Goal: Use online tool/utility: Utilize a website feature to perform a specific function

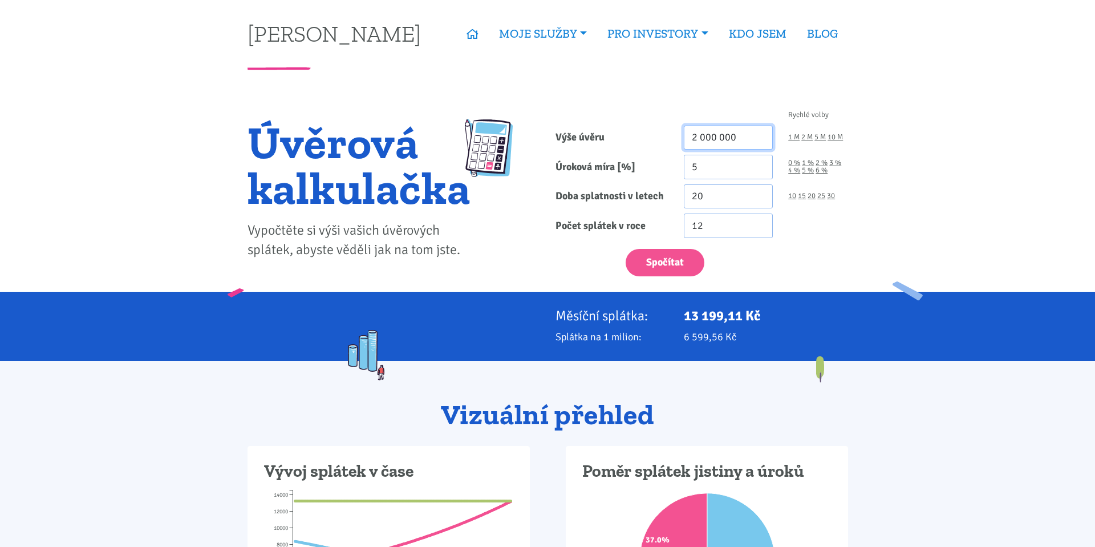
click at [729, 139] on input "2 000 000" at bounding box center [729, 138] width 90 height 25
paste input "3 537"
type input "3 537 000"
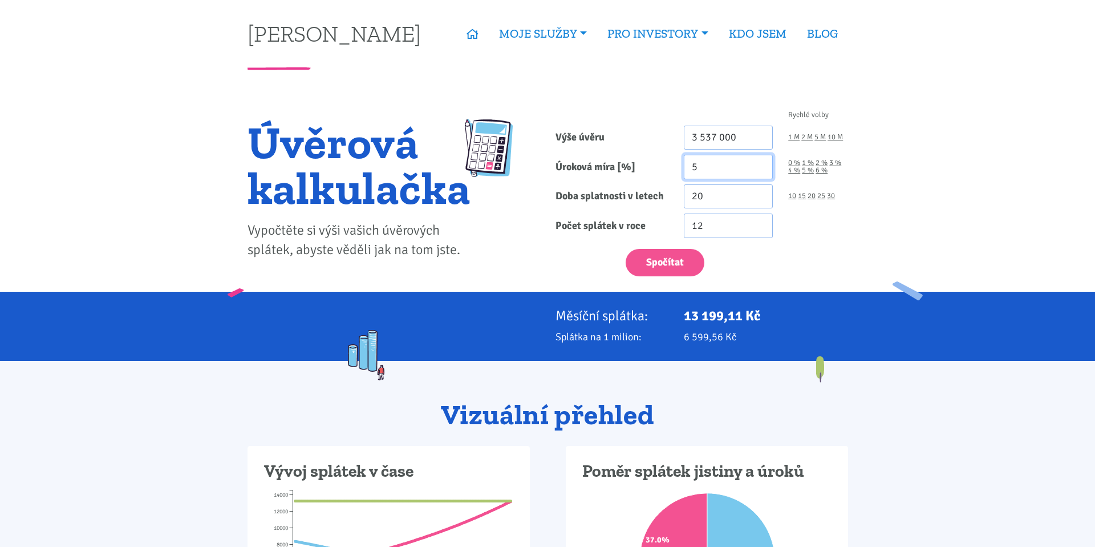
click at [717, 163] on input "5" at bounding box center [729, 167] width 90 height 25
click at [730, 171] on input "5" at bounding box center [729, 167] width 90 height 25
type input "4.99"
click at [710, 199] on input "20" at bounding box center [729, 196] width 90 height 25
type input "2"
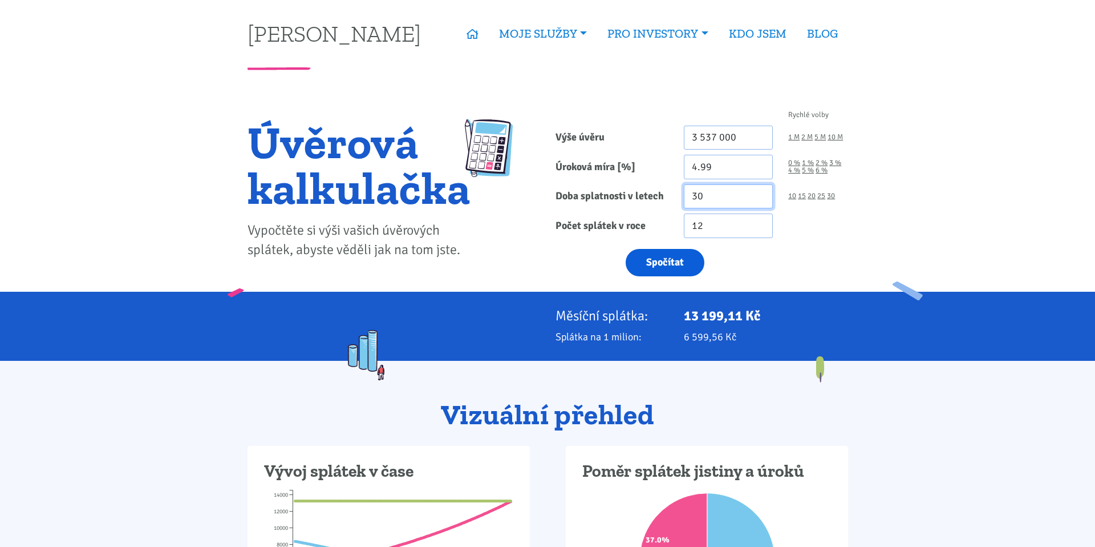
type input "30"
click at [662, 272] on button "Spočítat" at bounding box center [665, 263] width 79 height 28
type input "3537000"
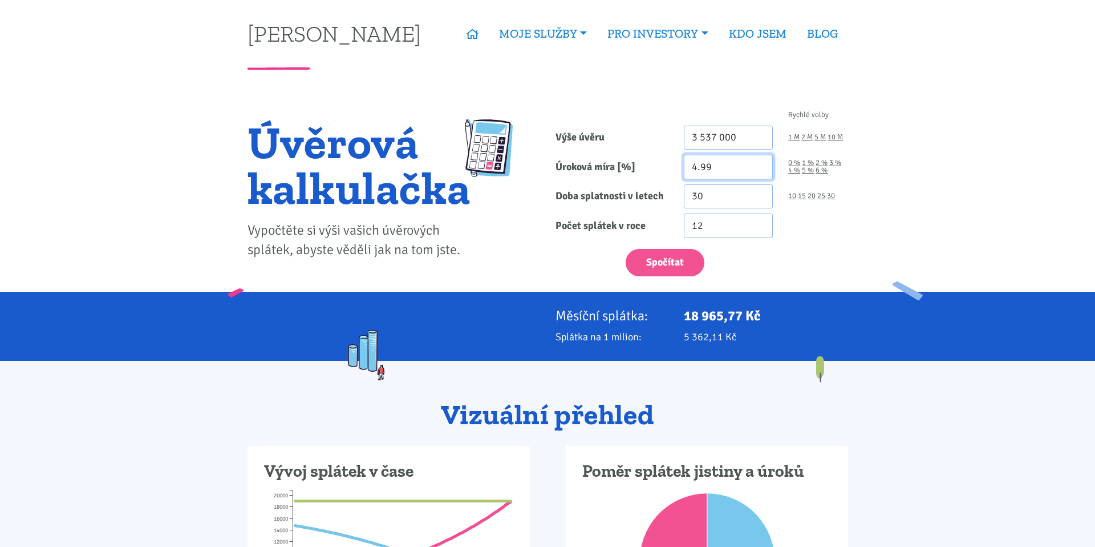
click at [701, 165] on input "4.99" at bounding box center [729, 167] width 90 height 25
type input "4.69"
click at [638, 228] on label "Počet splátek v roce" at bounding box center [612, 225] width 128 height 25
click at [684, 228] on input "12" at bounding box center [729, 225] width 90 height 25
click at [649, 252] on button "Spočítat" at bounding box center [665, 263] width 79 height 28
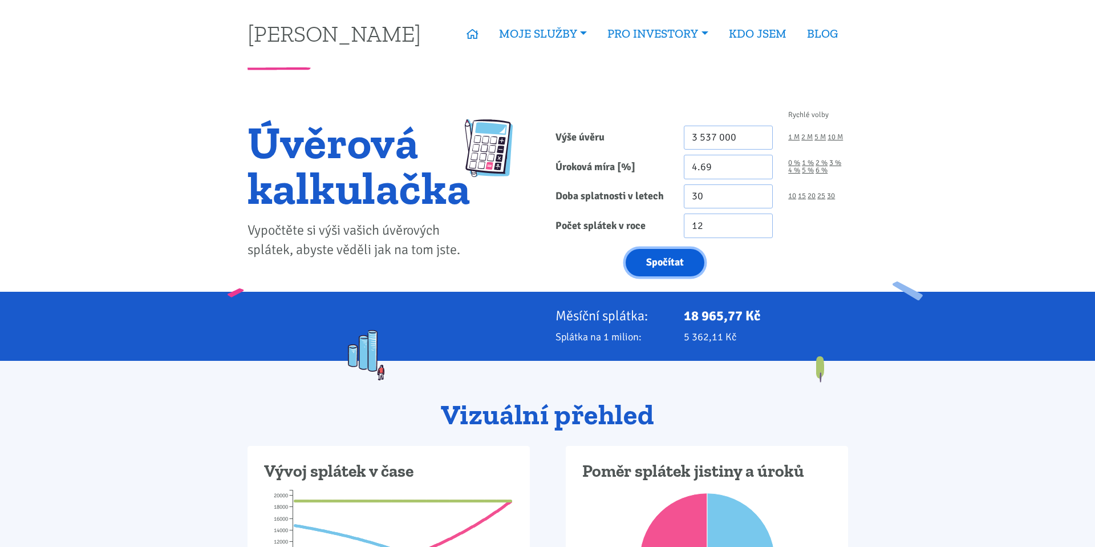
type input "3537000"
click at [738, 139] on input "3 537 000" at bounding box center [729, 138] width 90 height 25
type input "13 900 000"
click at [727, 172] on input "4.69" at bounding box center [729, 167] width 90 height 25
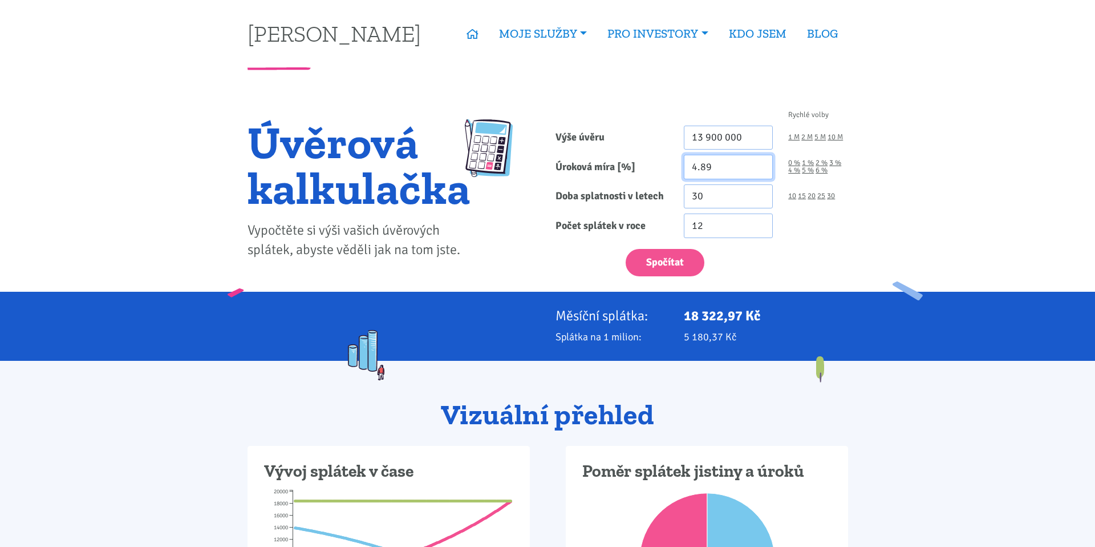
type input "4.89"
click at [626, 249] on button "Spočítat" at bounding box center [665, 263] width 79 height 28
type input "13900000"
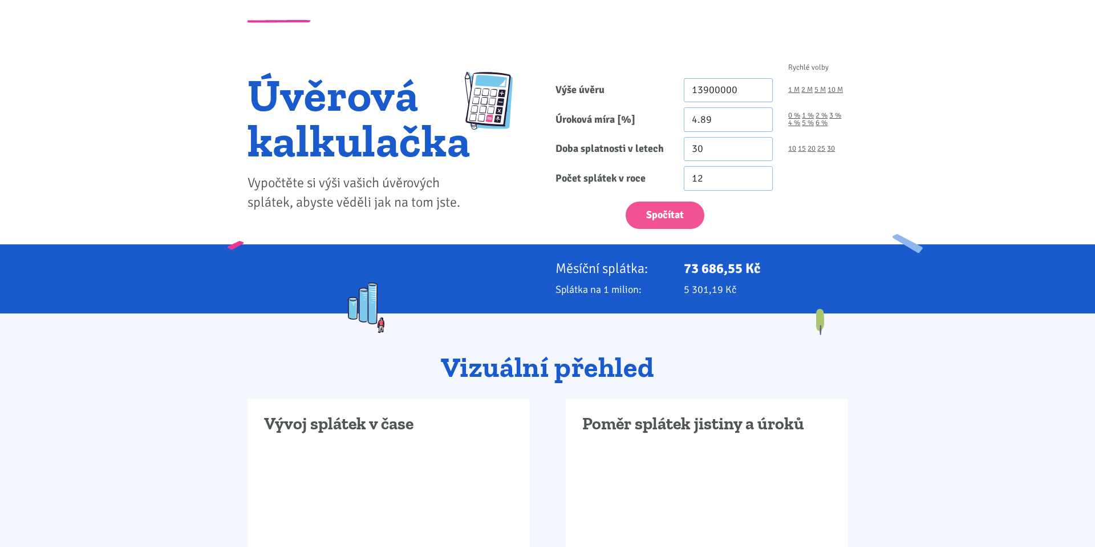
scroll to position [118, 0]
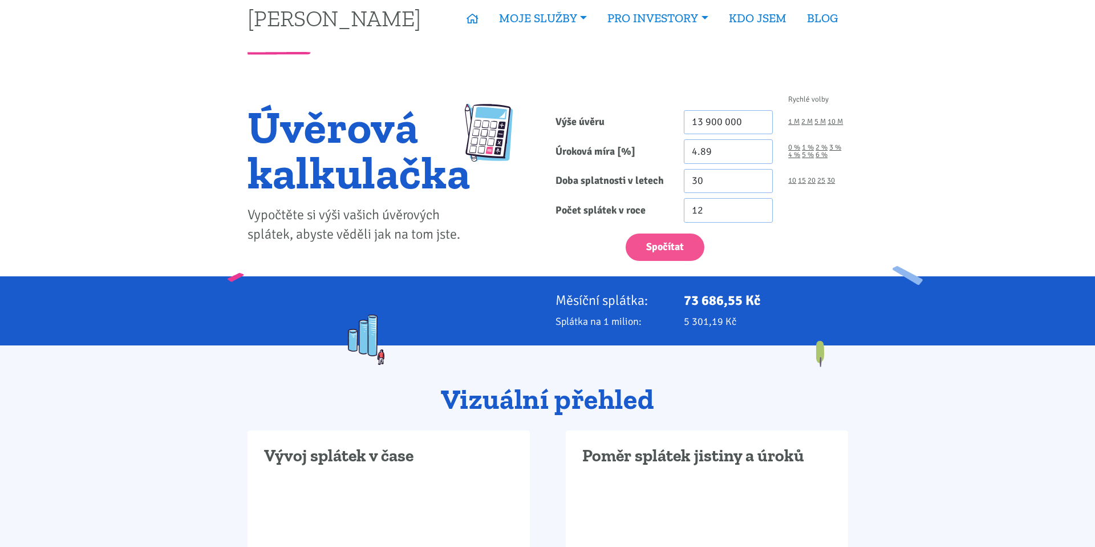
scroll to position [13, 0]
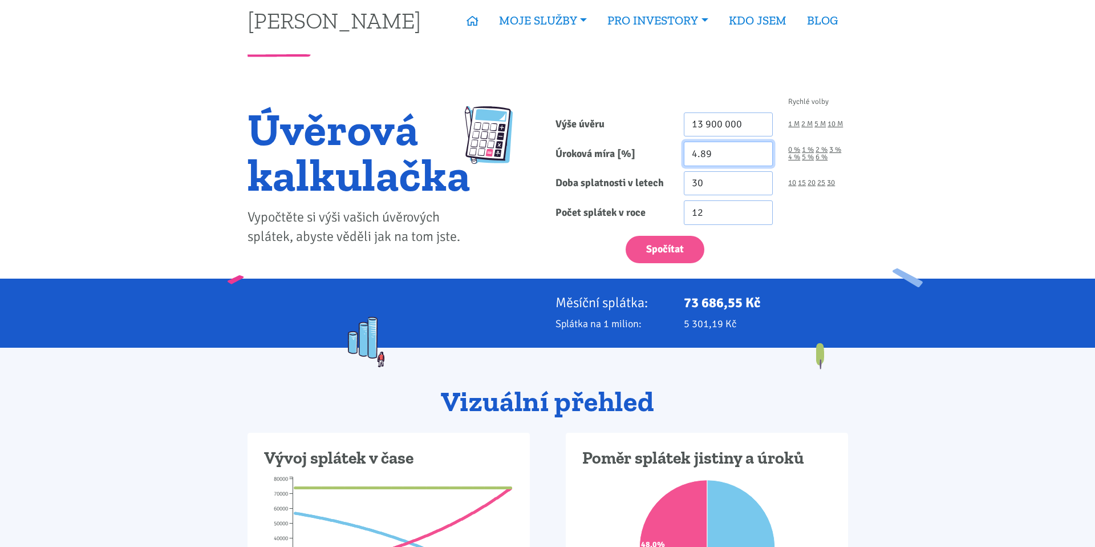
drag, startPoint x: 707, startPoint y: 159, endPoint x: 701, endPoint y: 157, distance: 6.7
click at [701, 157] on input "4.89" at bounding box center [729, 153] width 90 height 25
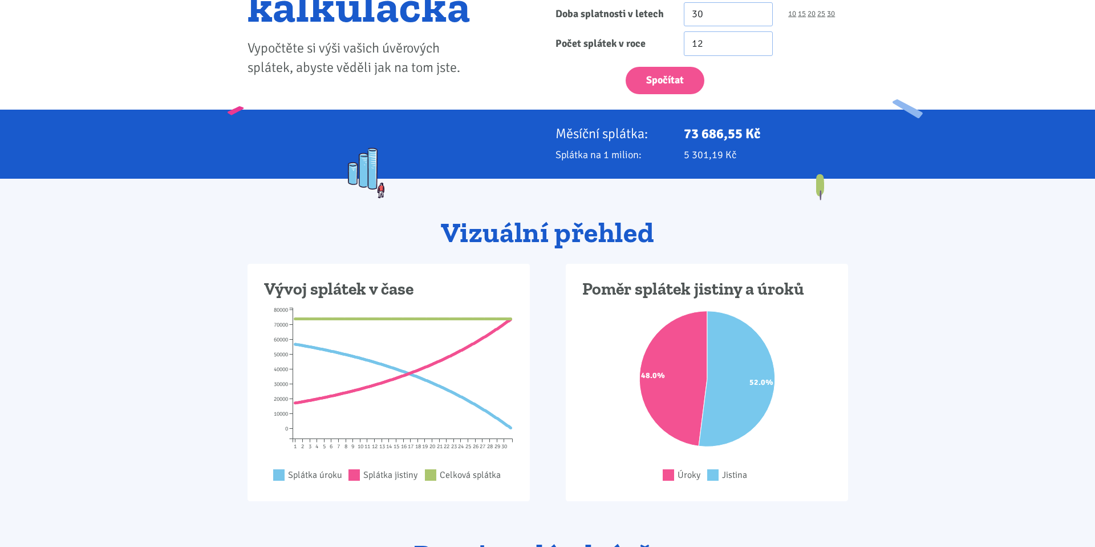
scroll to position [79, 0]
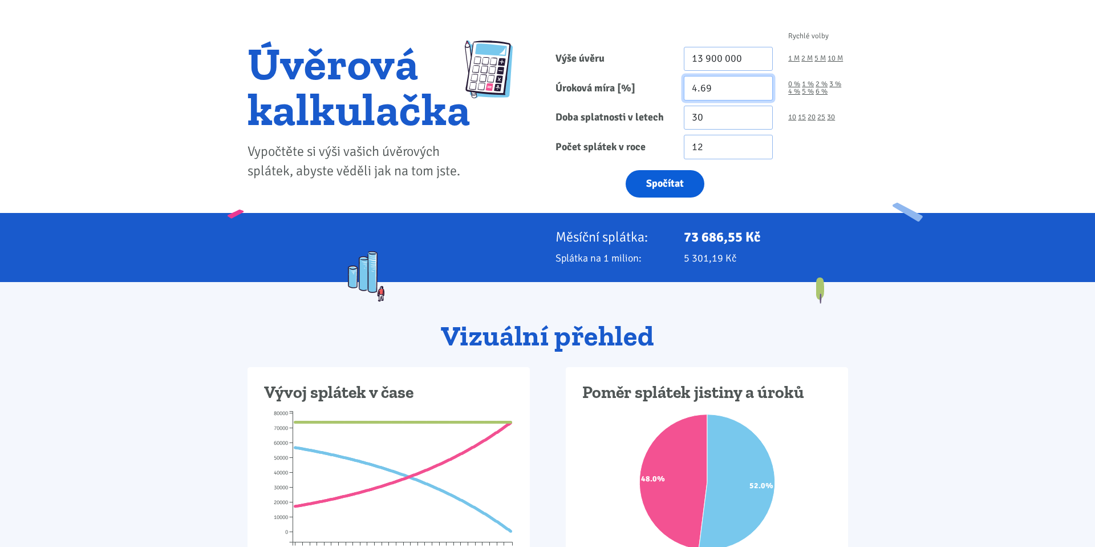
type input "4.69"
click at [661, 189] on button "Spočítat" at bounding box center [665, 184] width 79 height 28
type input "13900000"
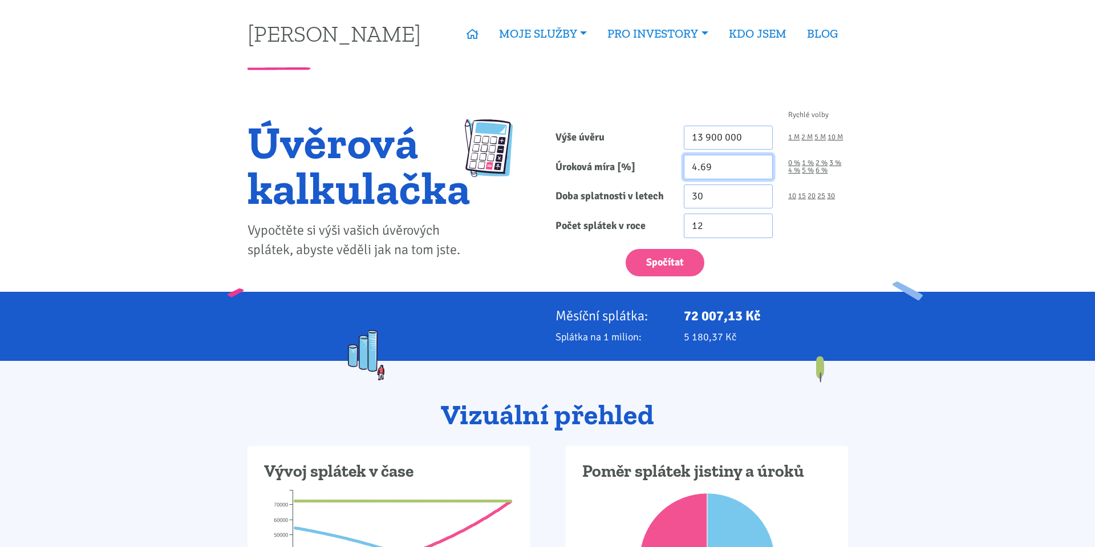
drag, startPoint x: 706, startPoint y: 168, endPoint x: 699, endPoint y: 165, distance: 7.2
click at [699, 165] on input "4.69" at bounding box center [729, 167] width 90 height 25
click at [701, 165] on input "4.69" at bounding box center [729, 167] width 90 height 25
type input "4.89"
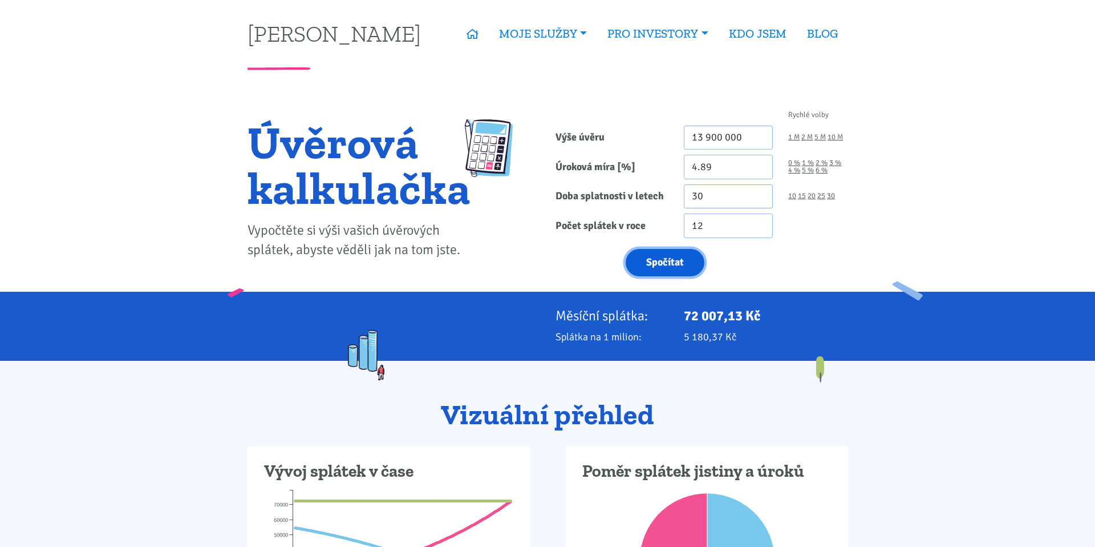
click at [665, 249] on button "Spočítat" at bounding box center [665, 263] width 79 height 28
type input "13900000"
